Goal: Navigation & Orientation: Go to known website

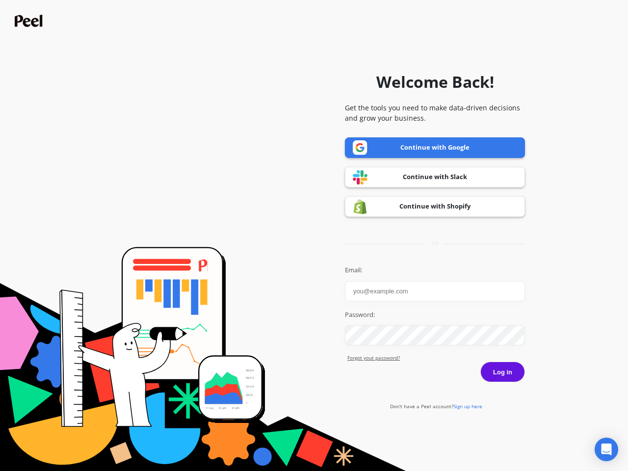
click at [607, 450] on icon "Open Intercom Messenger" at bounding box center [607, 450] width 10 height 12
